Goal: Information Seeking & Learning: Learn about a topic

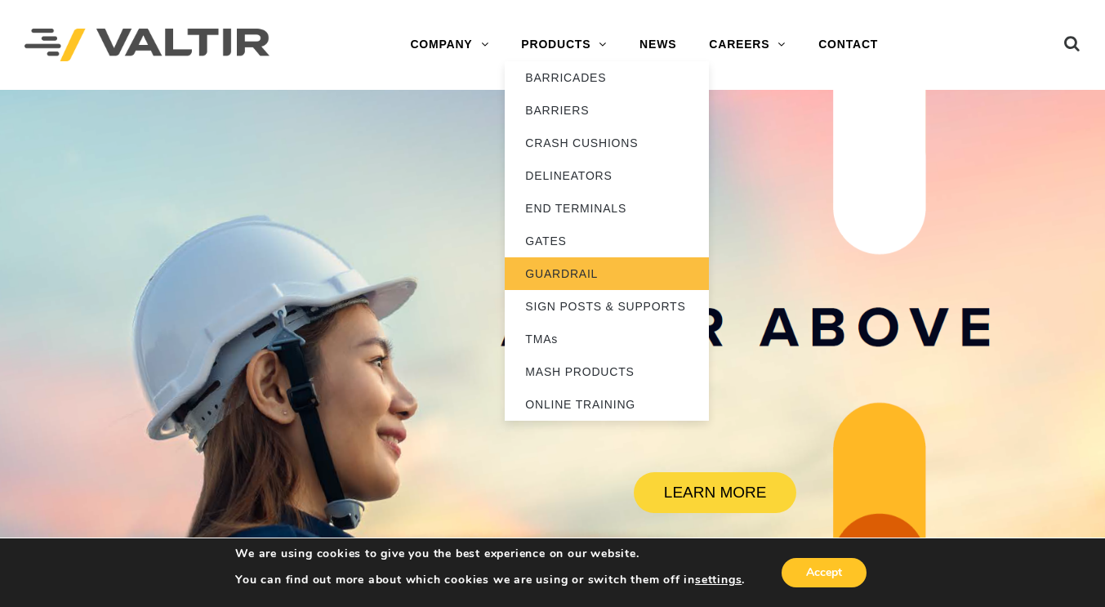
click at [588, 270] on link "GUARDRAIL" at bounding box center [607, 273] width 204 height 33
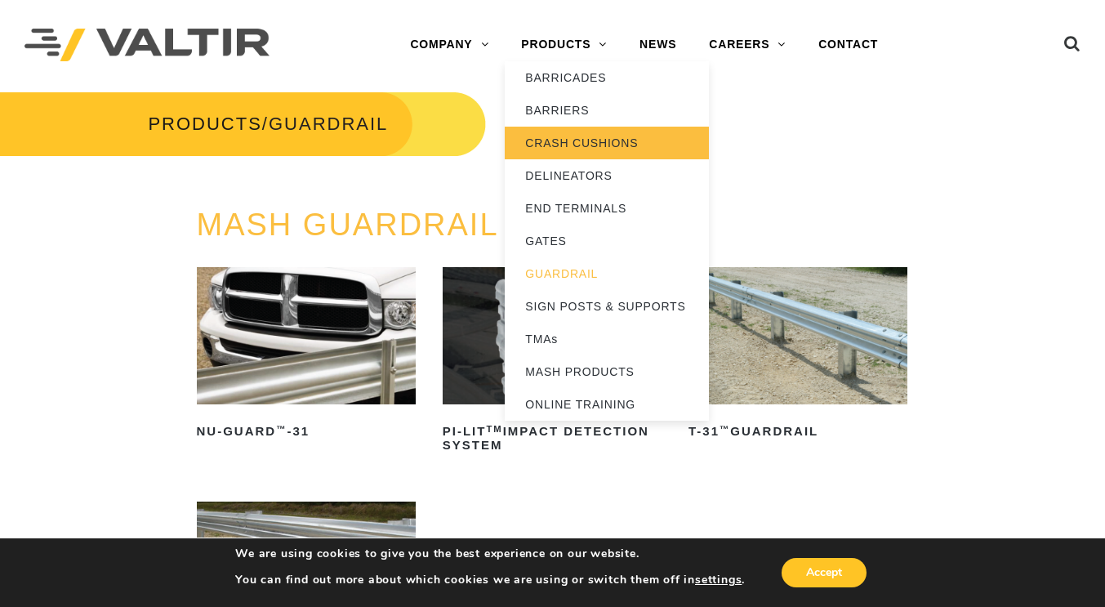
click at [581, 138] on link "CRASH CUSHIONS" at bounding box center [607, 143] width 204 height 33
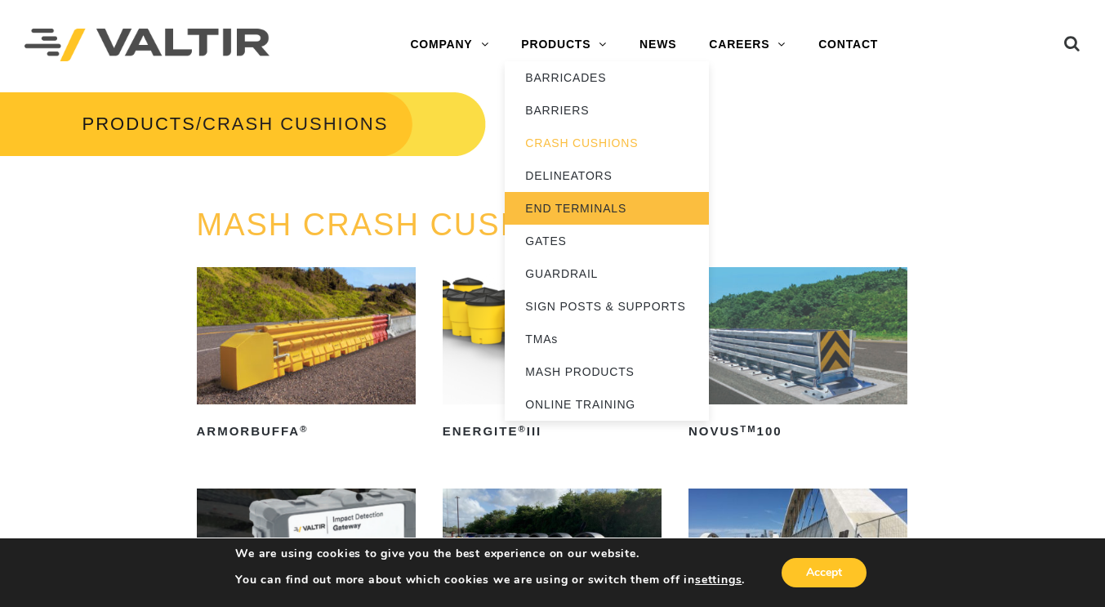
click at [589, 211] on link "END TERMINALS" at bounding box center [607, 208] width 204 height 33
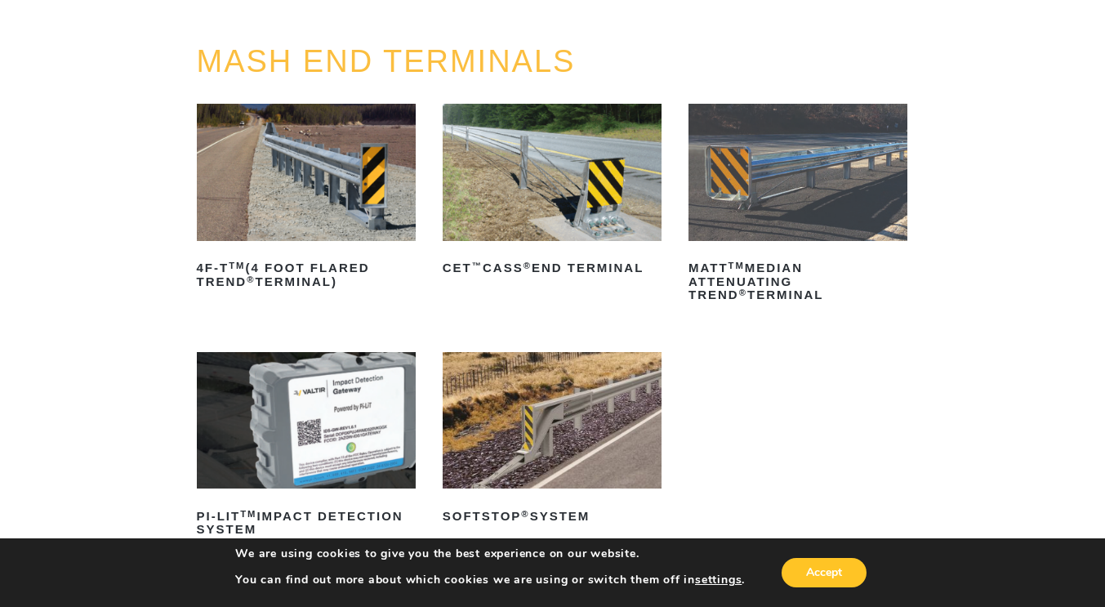
scroll to position [245, 0]
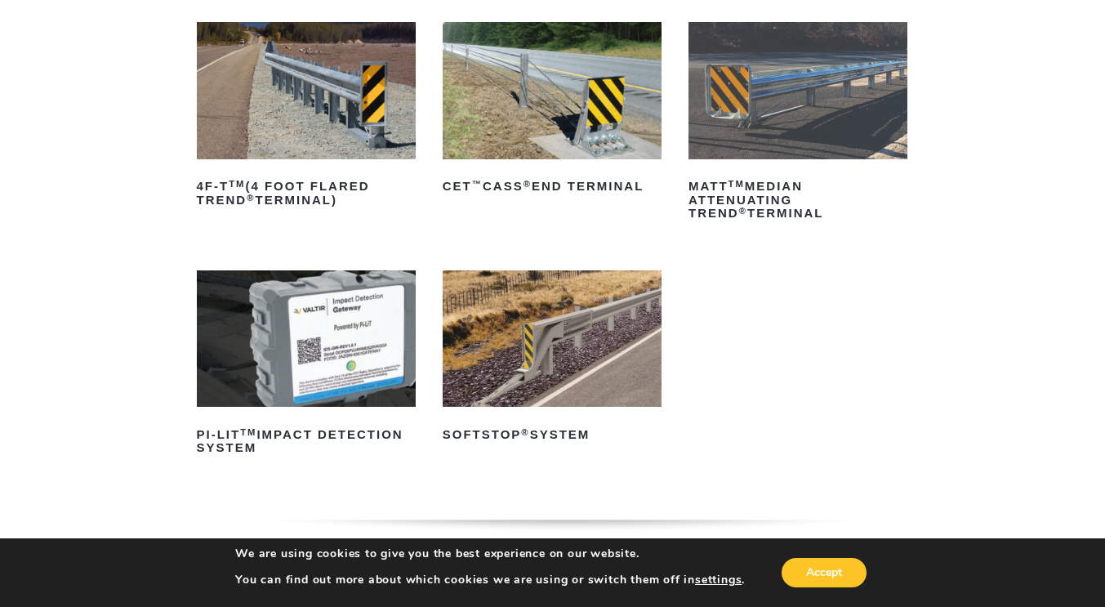
click at [579, 348] on img at bounding box center [552, 338] width 219 height 137
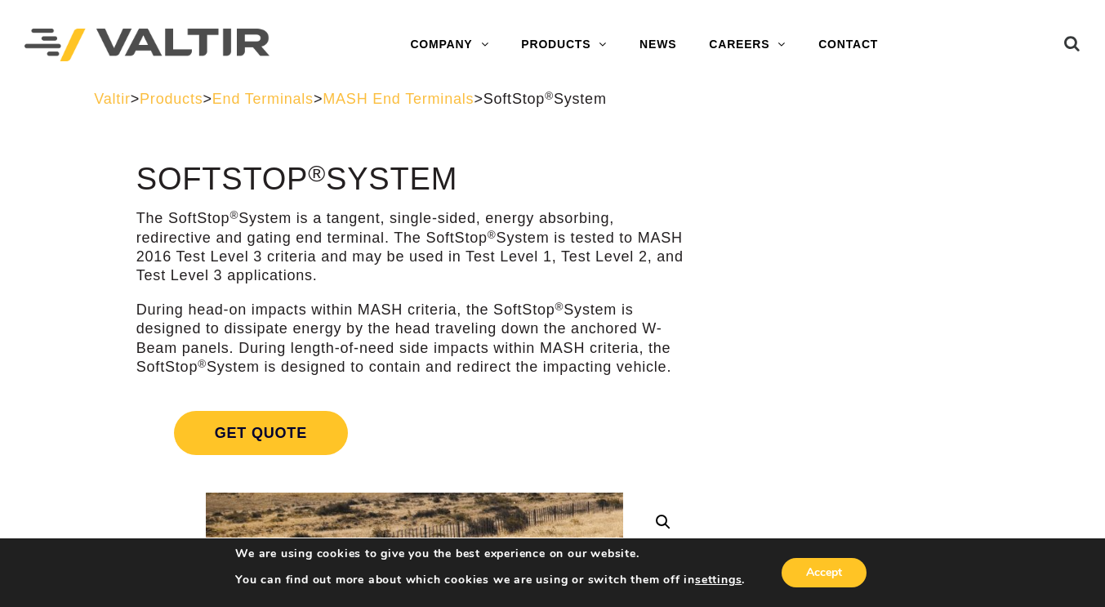
click at [390, 307] on p "During head-on impacts within MASH criteria, the SoftStop ® System is designed …" at bounding box center [414, 339] width 556 height 77
